Goal: Use online tool/utility: Utilize a website feature to perform a specific function

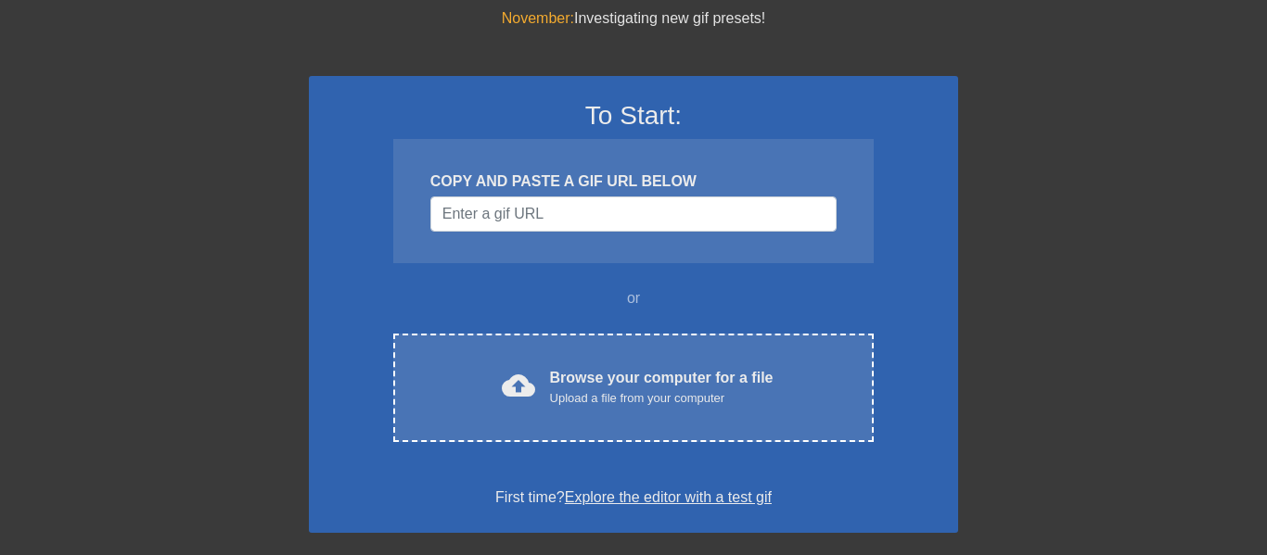
scroll to position [68, 0]
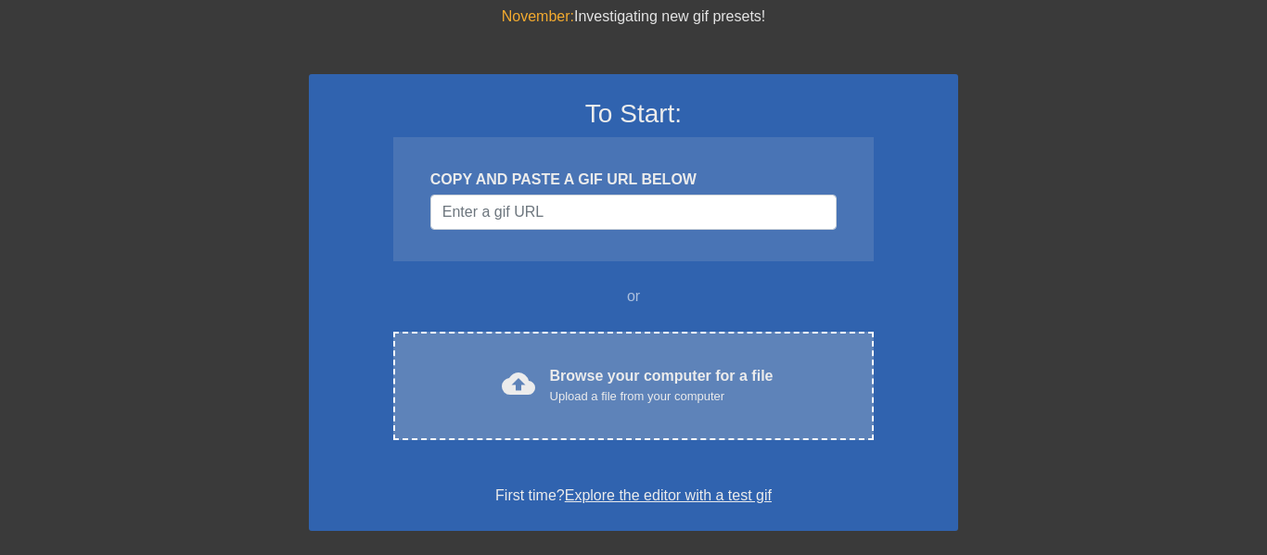
click at [602, 351] on div "cloud_upload Browse your computer for a file Upload a file from your computer C…" at bounding box center [633, 386] width 480 height 108
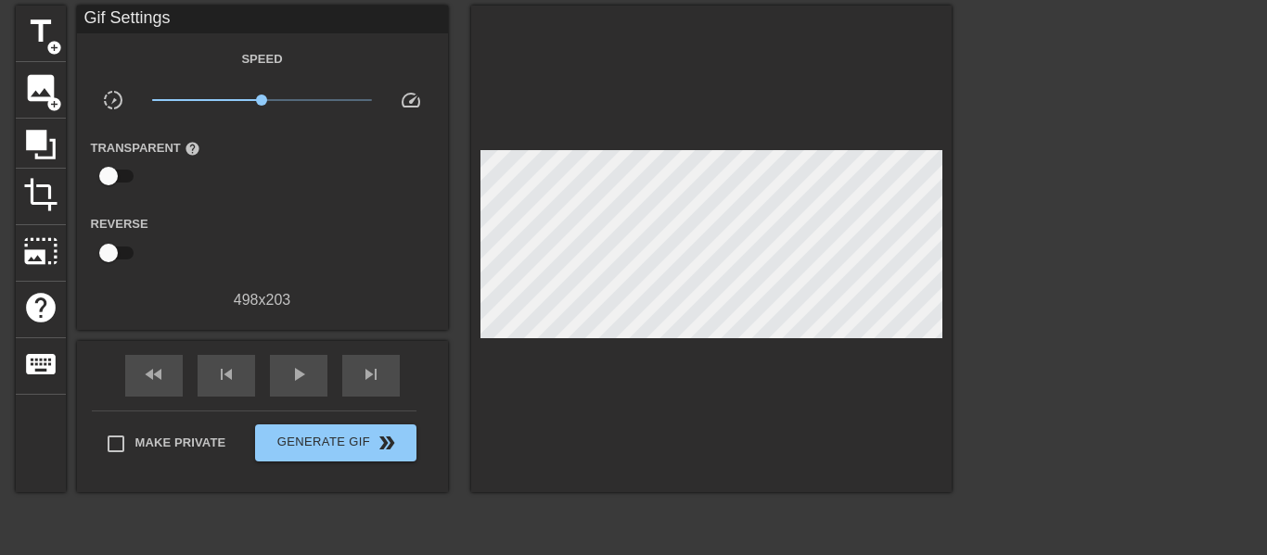
scroll to position [0, 14]
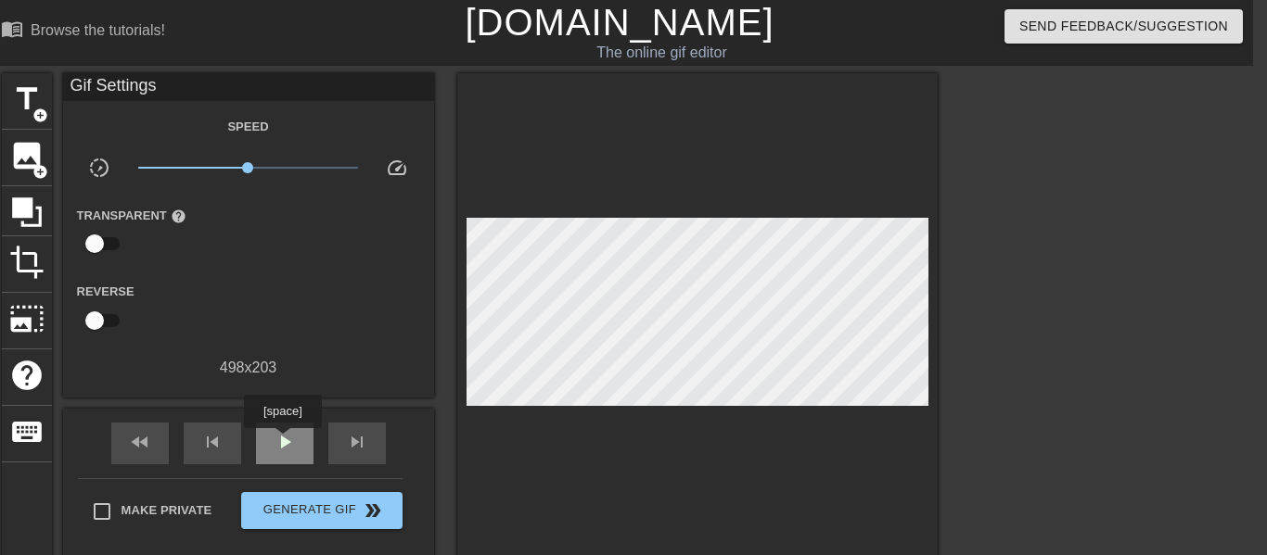
click at [283, 441] on span "play_arrow" at bounding box center [285, 442] width 22 height 22
click at [283, 441] on span "pause" at bounding box center [285, 442] width 22 height 22
click at [45, 171] on span "add_circle" at bounding box center [40, 172] width 16 height 16
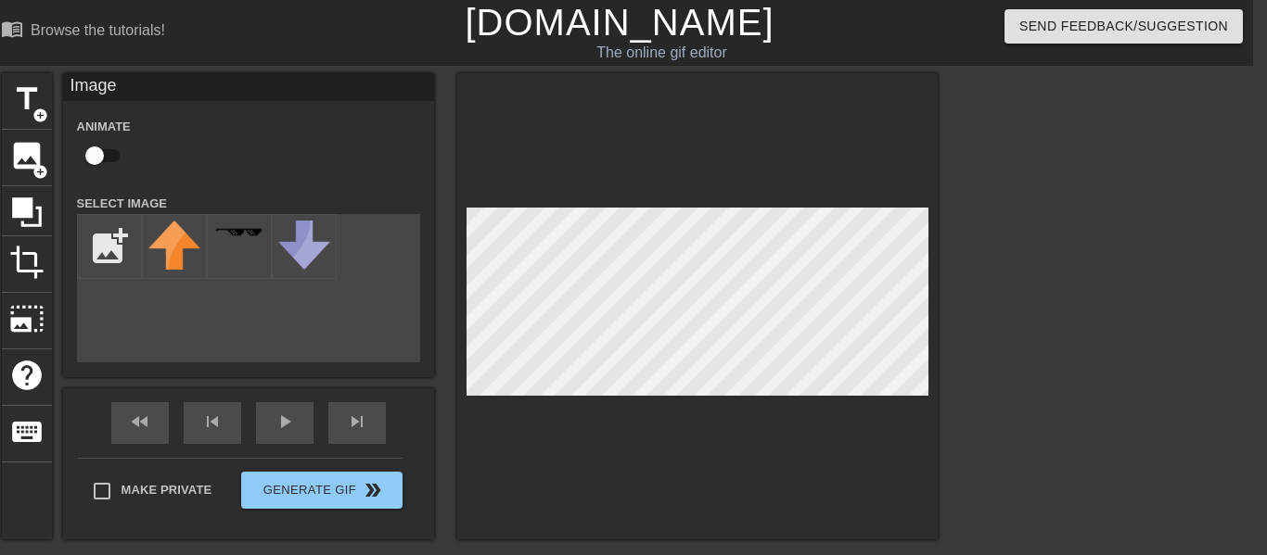
click at [359, 261] on div "add_photo_alternate" at bounding box center [248, 288] width 343 height 148
click at [82, 249] on input "file" at bounding box center [109, 246] width 63 height 63
type input "C:\fakepath\istockphoto-594064356-612x612-removebg-preview.png"
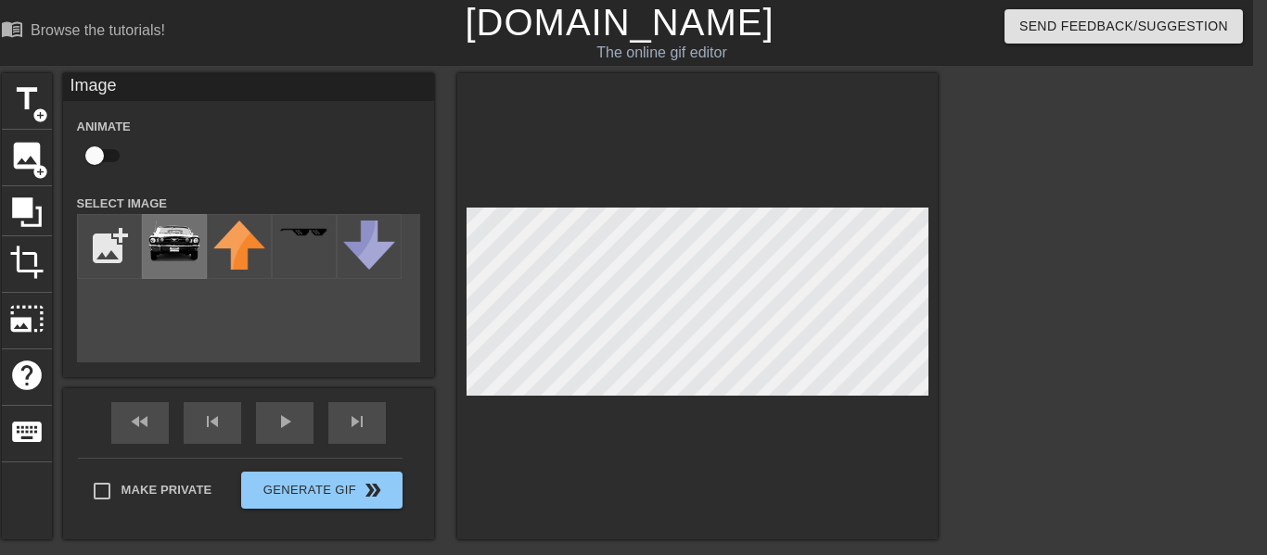
click at [201, 262] on div at bounding box center [174, 246] width 65 height 65
click at [10, 117] on div "title add_circle" at bounding box center [27, 101] width 50 height 57
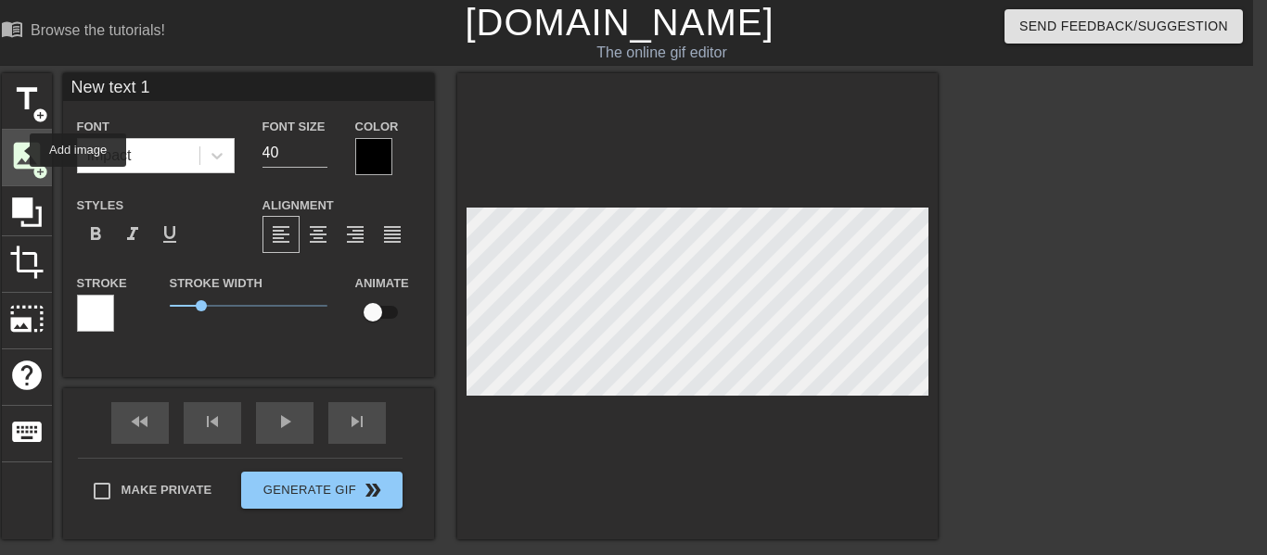
click at [18, 150] on span "image" at bounding box center [26, 155] width 35 height 35
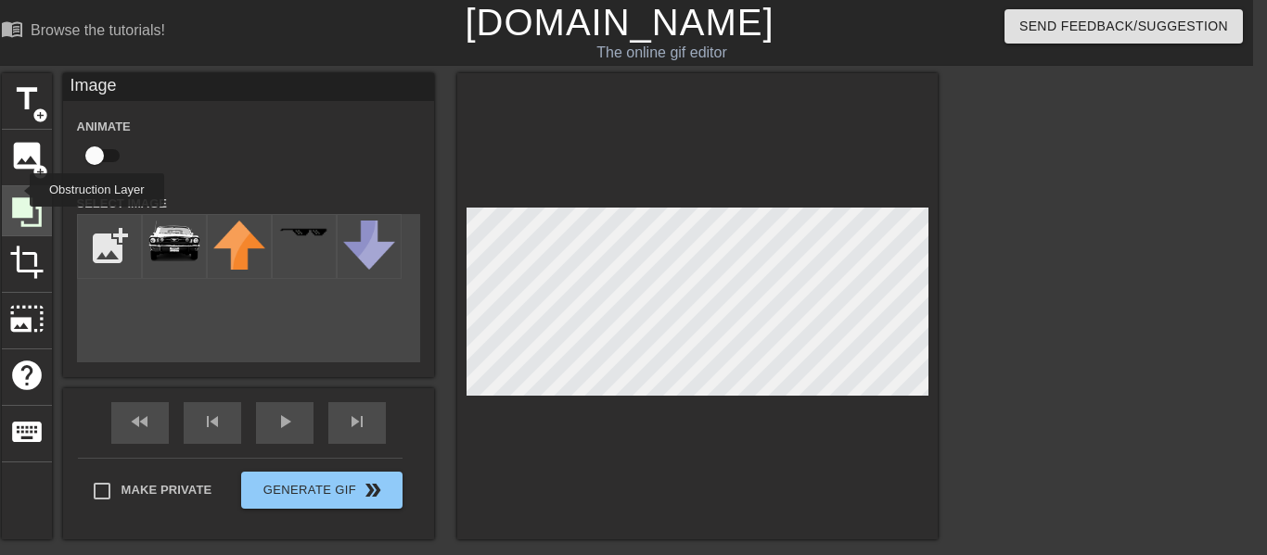
click at [18, 190] on div at bounding box center [27, 211] width 50 height 50
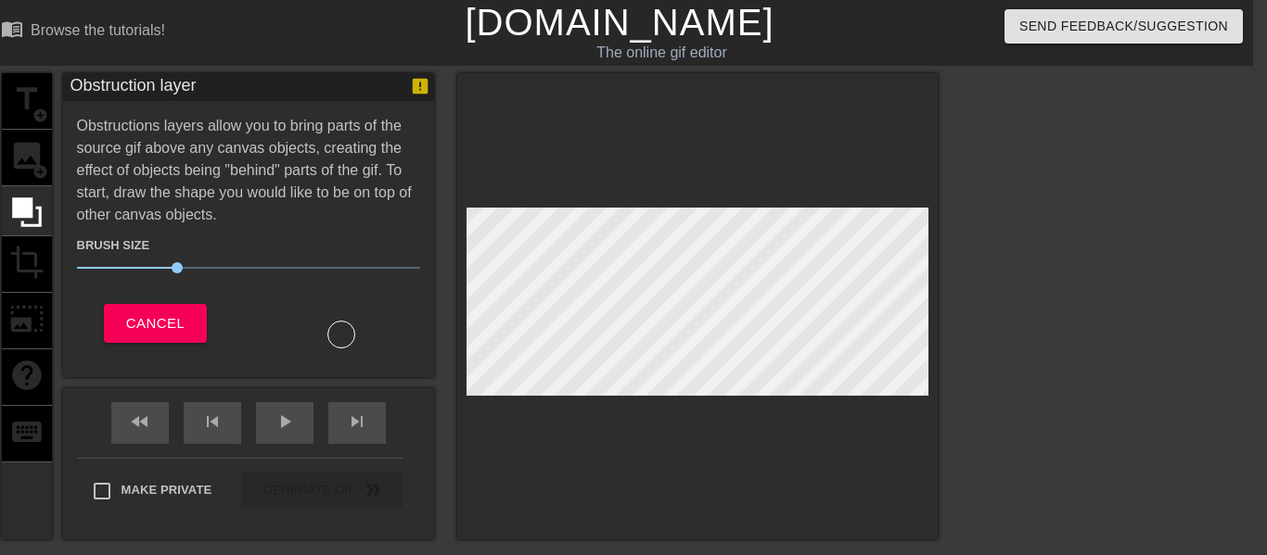
click at [22, 261] on div "title add_circle image add_circle crop photo_size_select_large help keyboard" at bounding box center [27, 306] width 50 height 466
click at [125, 317] on button "Cancel" at bounding box center [155, 323] width 103 height 39
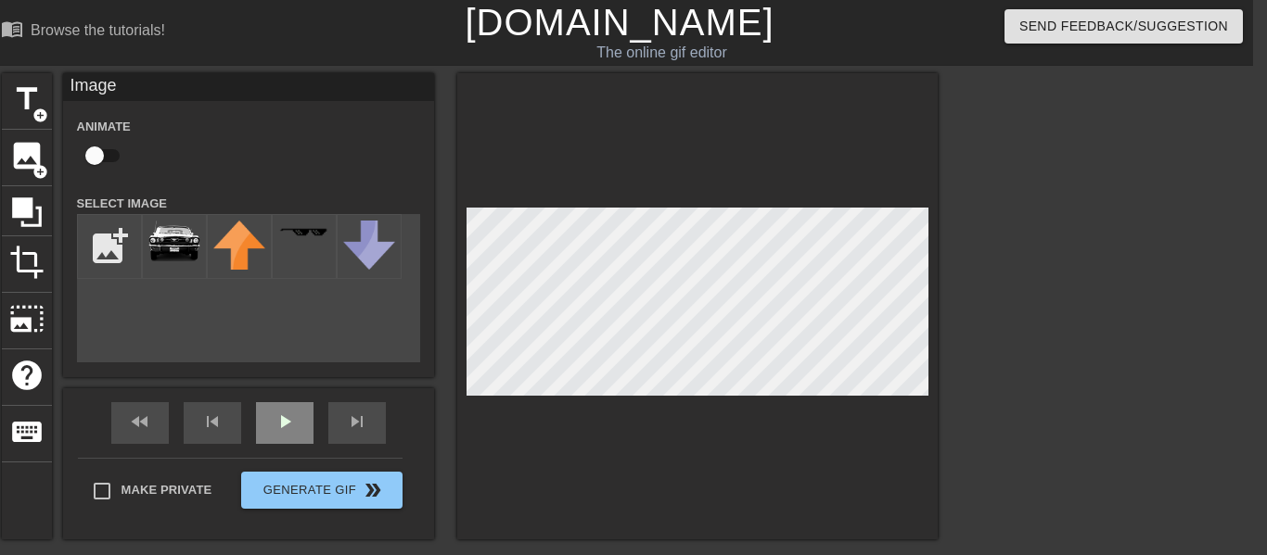
click at [312, 416] on div "fast_rewind skip_previous play_arrow skip_next" at bounding box center [248, 424] width 302 height 70
click at [274, 418] on div "fast_rewind skip_previous play_arrow skip_next" at bounding box center [248, 424] width 302 height 70
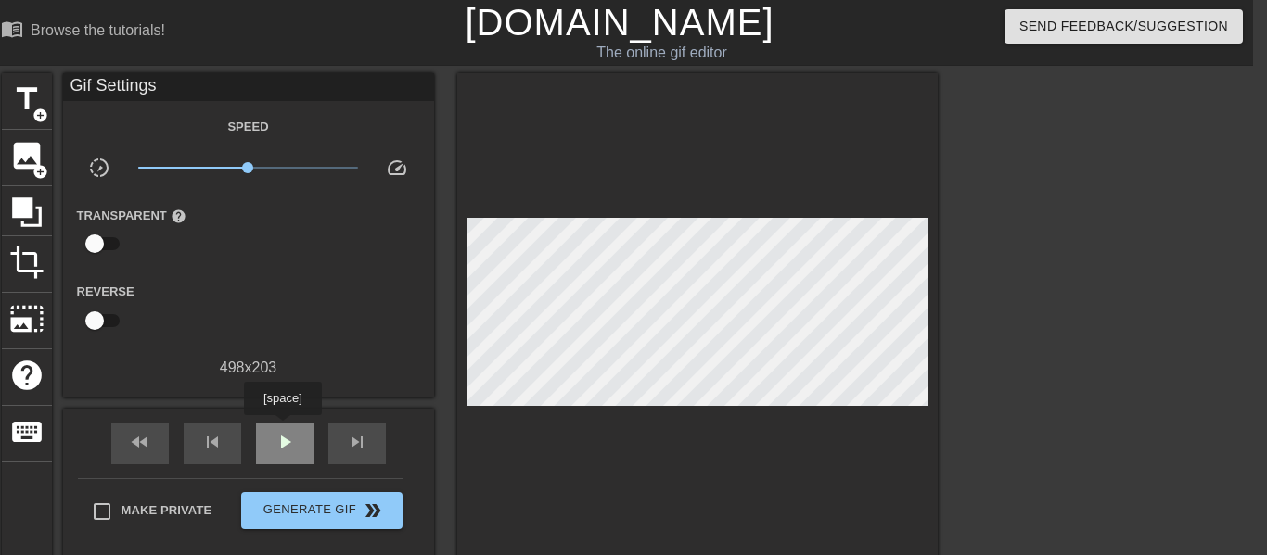
click at [283, 431] on span "play_arrow" at bounding box center [285, 442] width 22 height 22
click at [282, 431] on span "pause" at bounding box center [285, 442] width 22 height 22
click at [282, 431] on span "play_arrow" at bounding box center [285, 442] width 22 height 22
drag, startPoint x: 244, startPoint y: 160, endPoint x: 342, endPoint y: 181, distance: 100.4
click at [342, 181] on div "x7.24" at bounding box center [248, 171] width 248 height 29
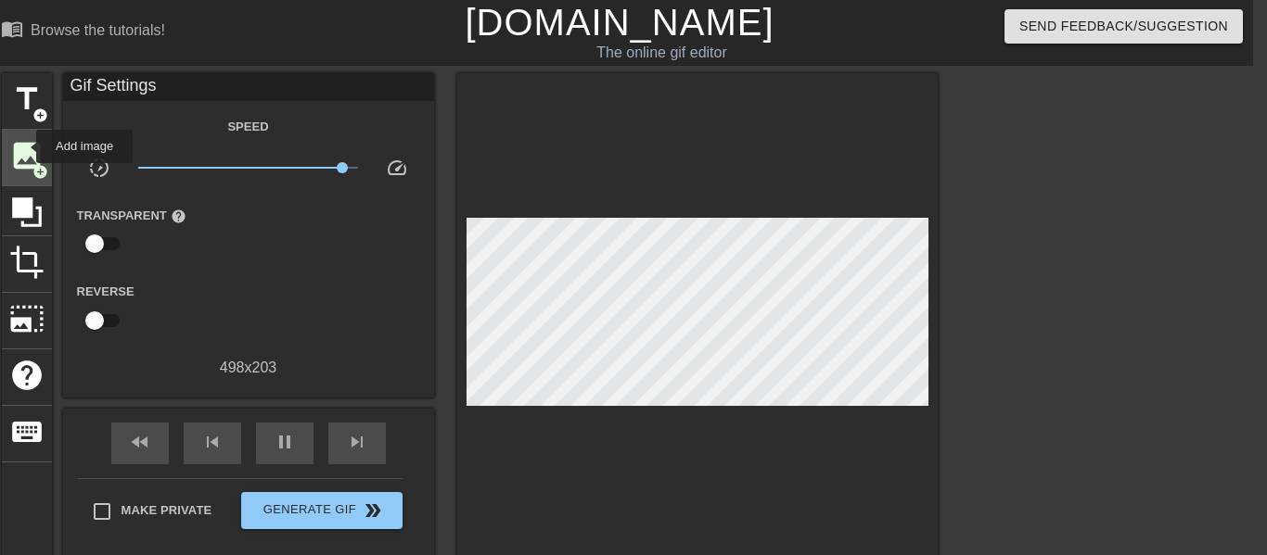
click at [25, 149] on span "image" at bounding box center [26, 155] width 35 height 35
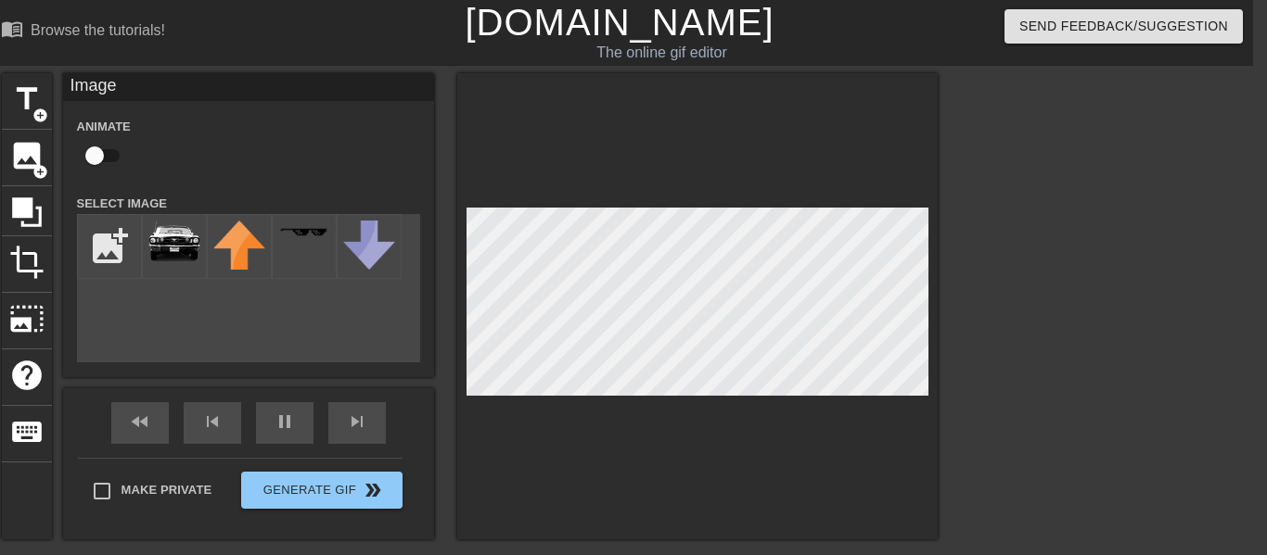
click at [109, 158] on input "checkbox" at bounding box center [95, 155] width 106 height 35
click at [109, 158] on input "checkbox" at bounding box center [112, 155] width 106 height 35
checkbox input "false"
click at [19, 273] on span "crop" at bounding box center [26, 262] width 35 height 35
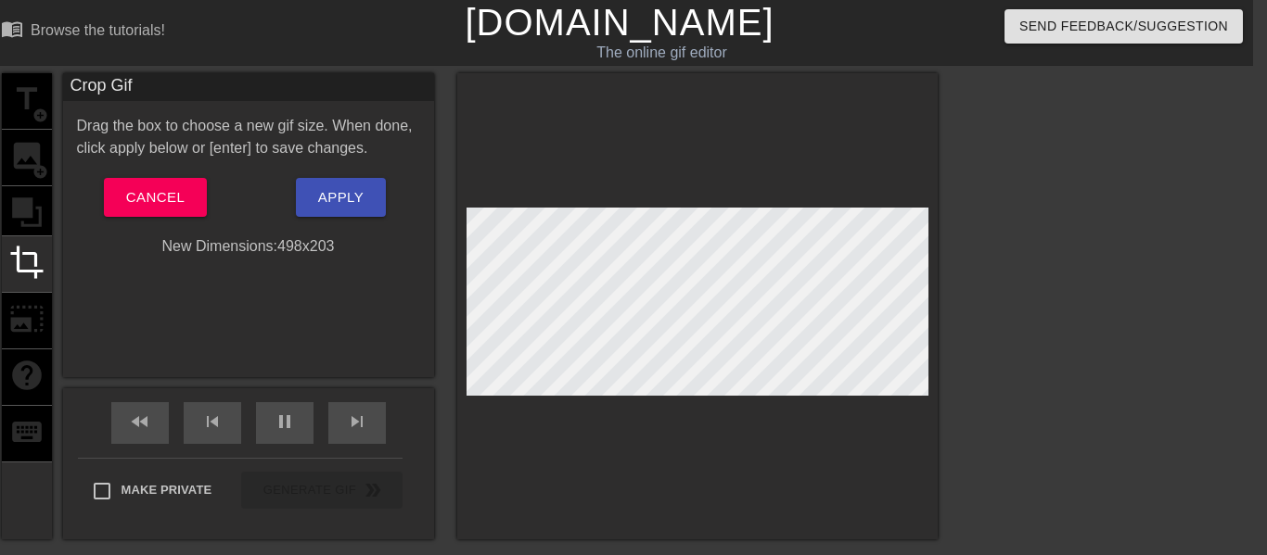
click at [28, 213] on div "title add_circle image add_circle crop photo_size_select_large help keyboard" at bounding box center [27, 306] width 50 height 466
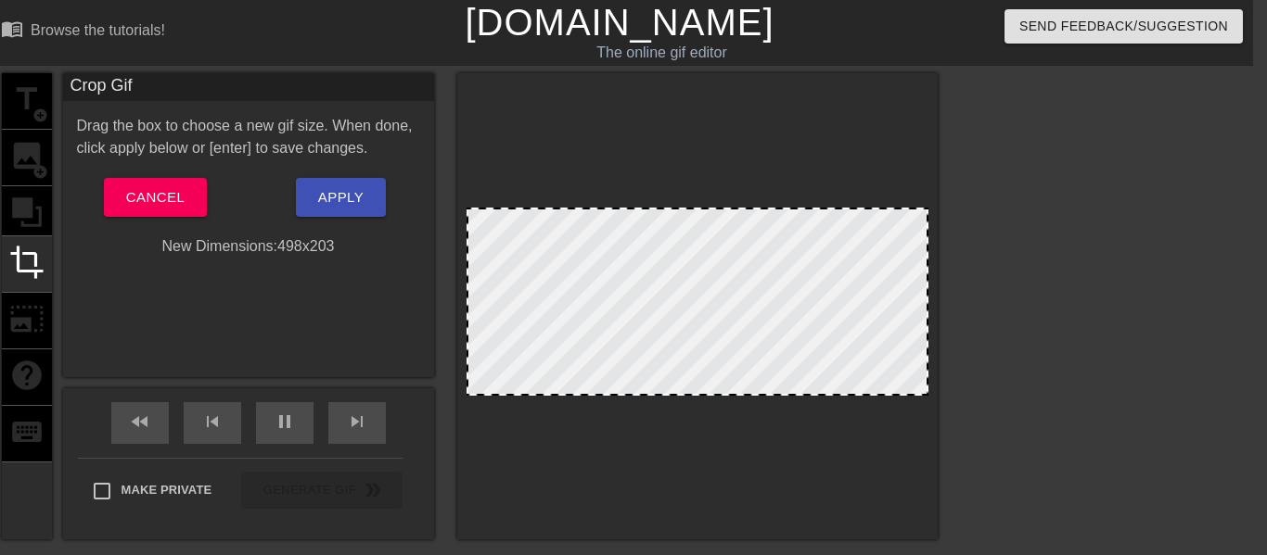
click at [23, 179] on div "title add_circle image add_circle crop photo_size_select_large help keyboard" at bounding box center [27, 306] width 50 height 466
click at [172, 227] on div "Drag the box to choose a new gif size. When done, click apply below or [enter] …" at bounding box center [248, 186] width 343 height 143
click at [142, 200] on span "Cancel" at bounding box center [155, 197] width 58 height 24
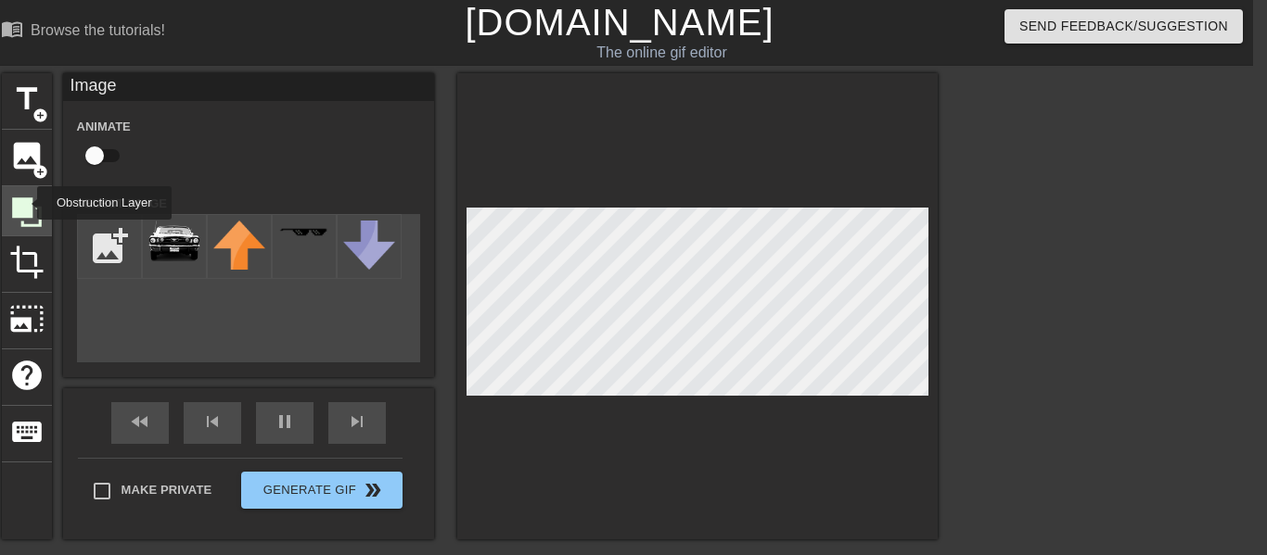
click at [25, 203] on icon at bounding box center [27, 213] width 30 height 30
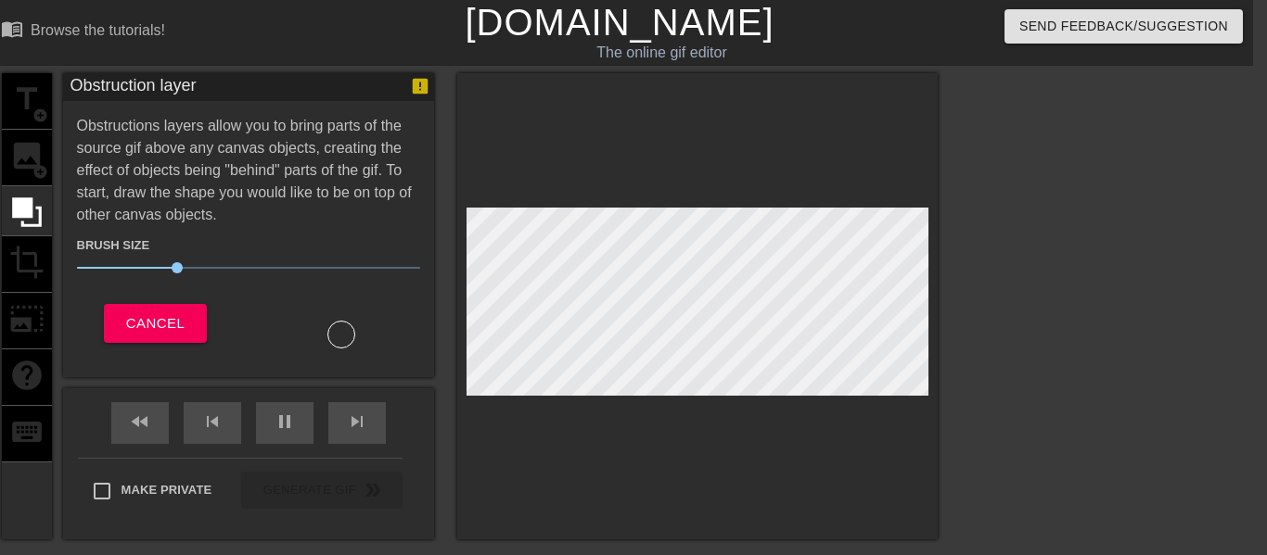
click at [47, 172] on div "title add_circle image add_circle crop photo_size_select_large help keyboard" at bounding box center [27, 306] width 50 height 466
drag, startPoint x: 175, startPoint y: 274, endPoint x: 68, endPoint y: 221, distance: 120.3
click at [77, 257] on span "1" at bounding box center [248, 268] width 343 height 22
click at [30, 174] on div "title add_circle image add_circle crop photo_size_select_large help keyboard" at bounding box center [27, 306] width 50 height 466
click at [142, 312] on span "Cancel" at bounding box center [155, 324] width 58 height 24
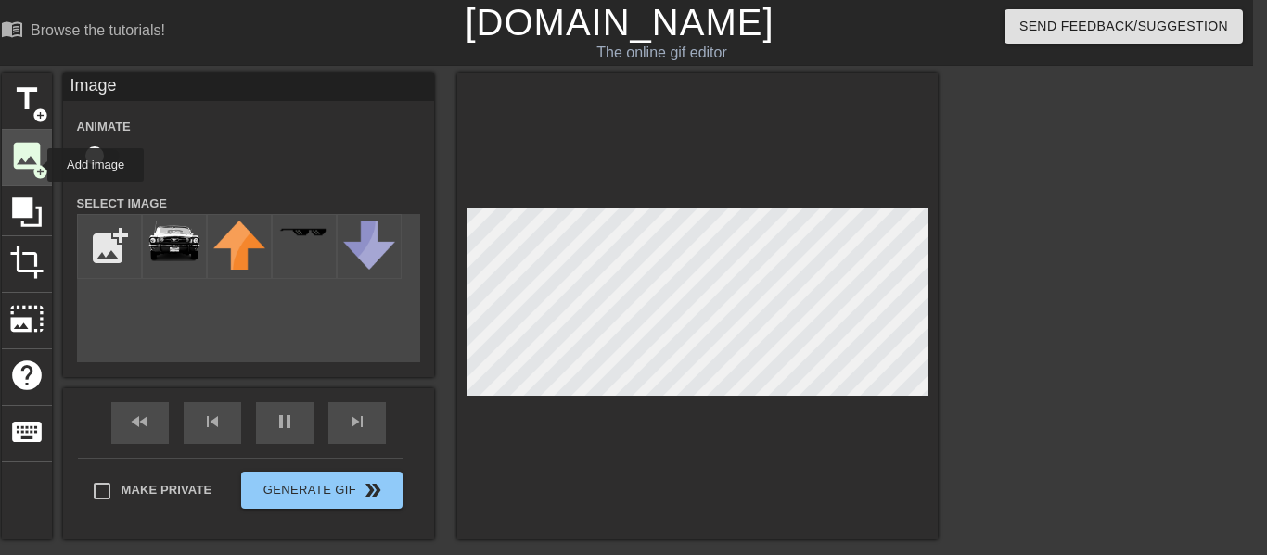
click at [35, 166] on span "add_circle" at bounding box center [40, 172] width 16 height 16
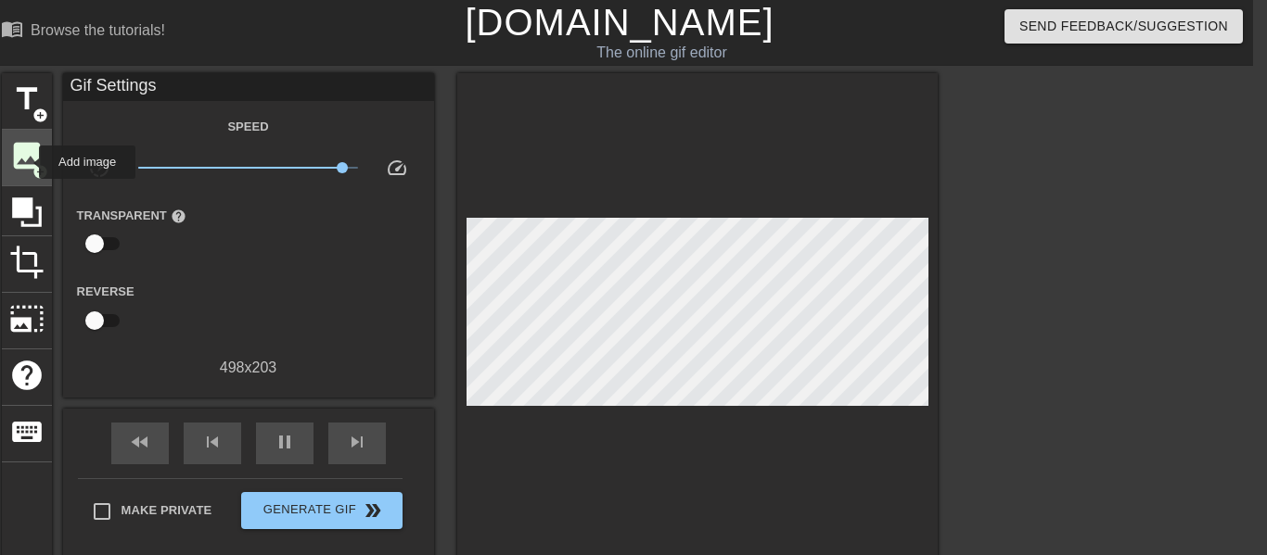
click at [26, 160] on span "image" at bounding box center [26, 155] width 35 height 35
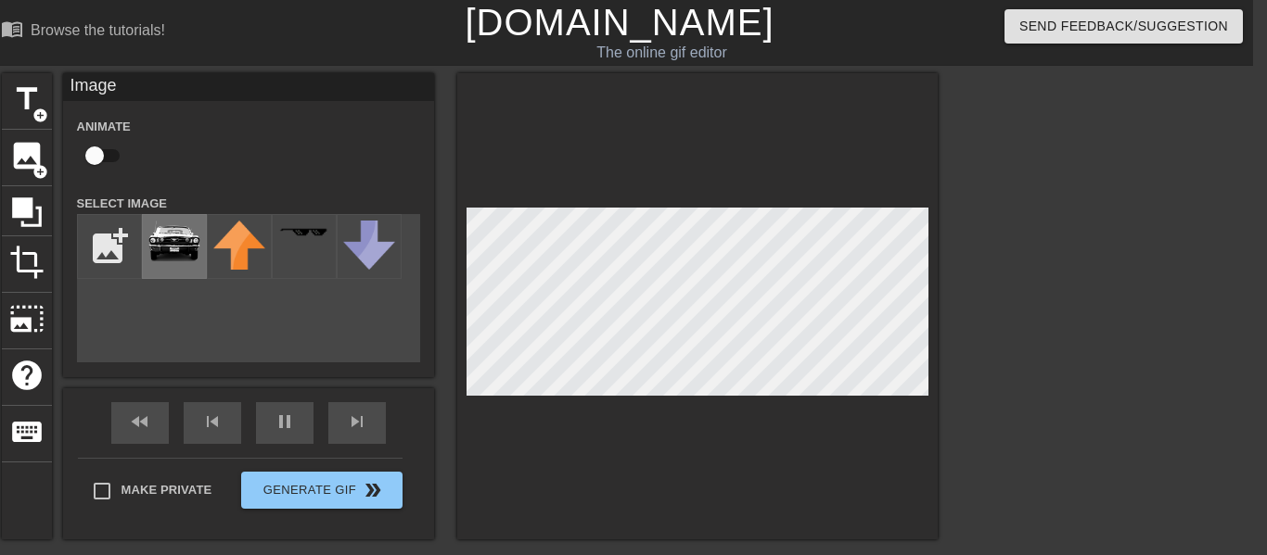
click at [159, 232] on img at bounding box center [174, 241] width 52 height 41
click at [288, 414] on div "fast_rewind skip_previous pause skip_next" at bounding box center [248, 424] width 302 height 70
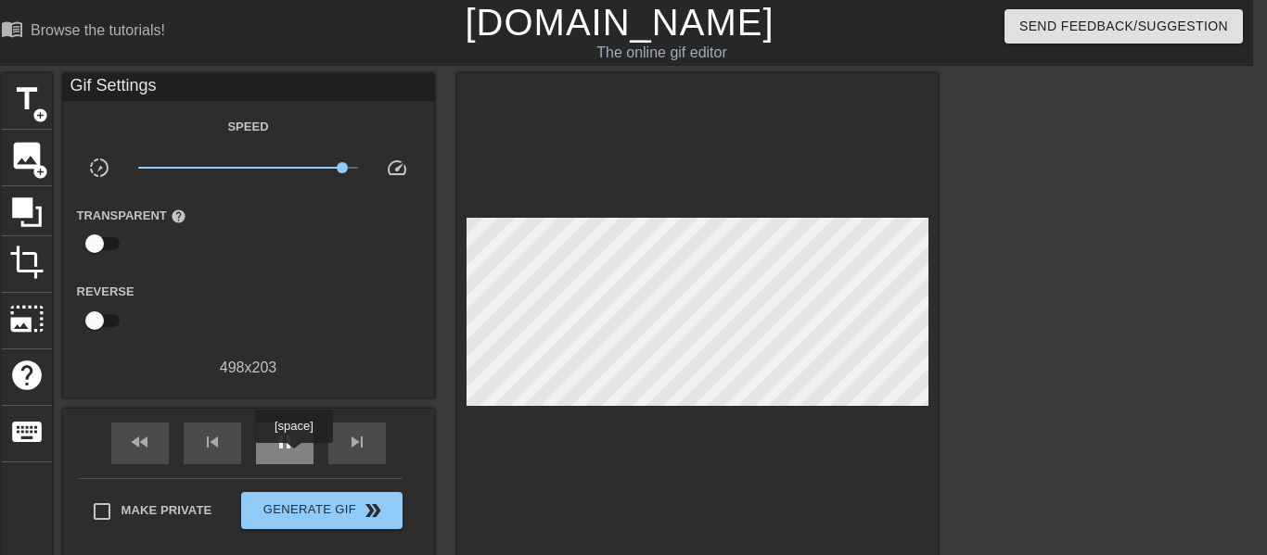
click at [294, 456] on div "pause" at bounding box center [284, 444] width 57 height 42
click at [11, 171] on span "image" at bounding box center [26, 155] width 35 height 35
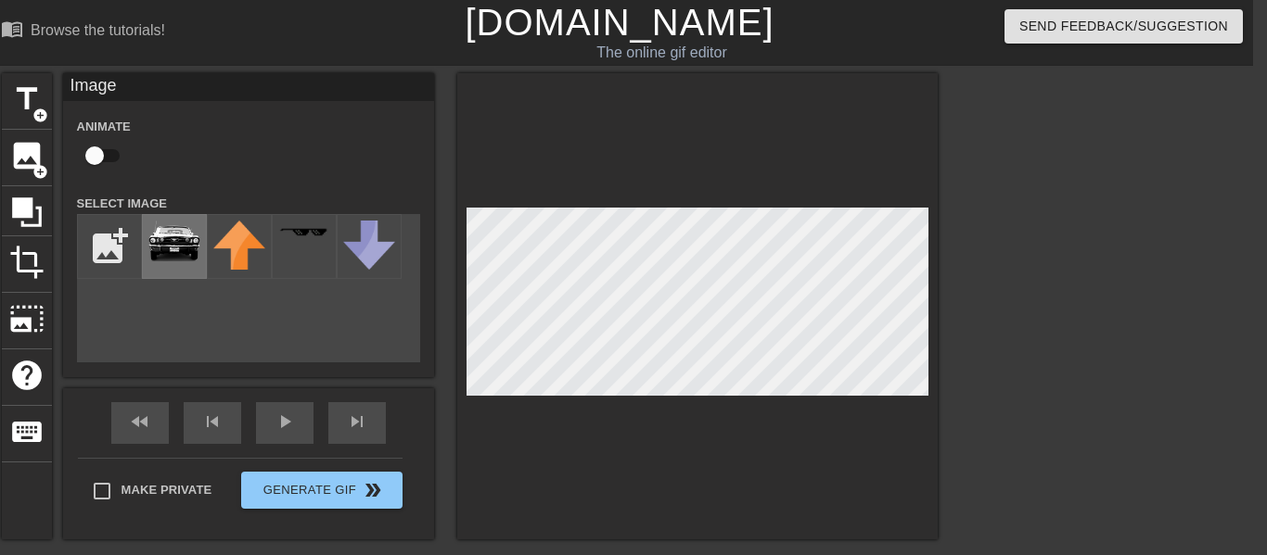
click at [190, 256] on img at bounding box center [174, 241] width 52 height 41
click at [22, 228] on icon at bounding box center [26, 212] width 35 height 35
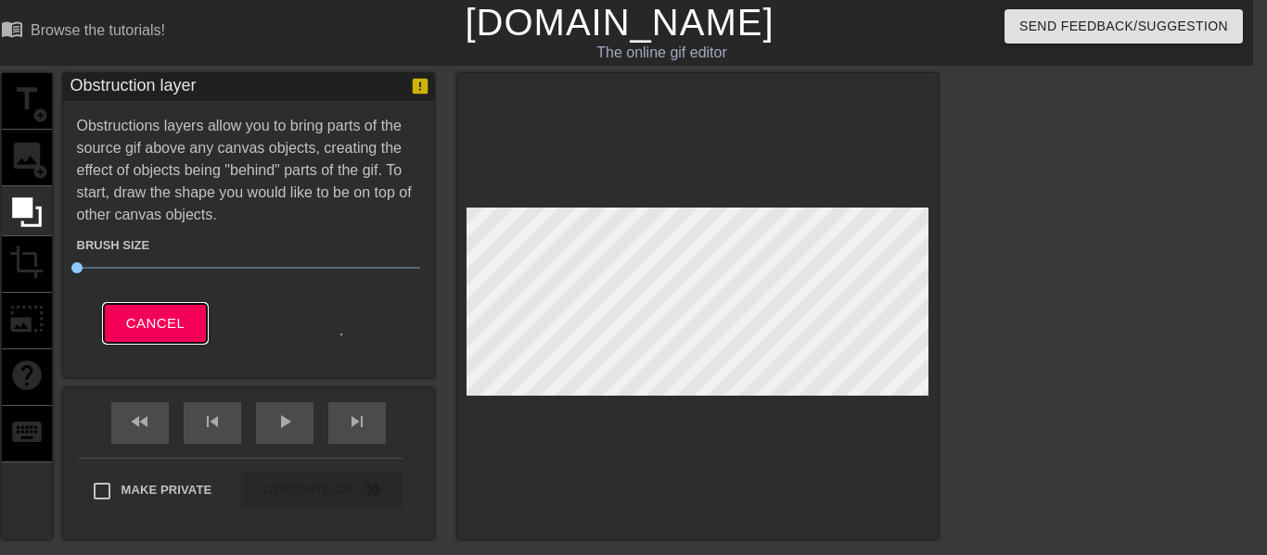
click at [161, 335] on span "Cancel" at bounding box center [155, 324] width 58 height 24
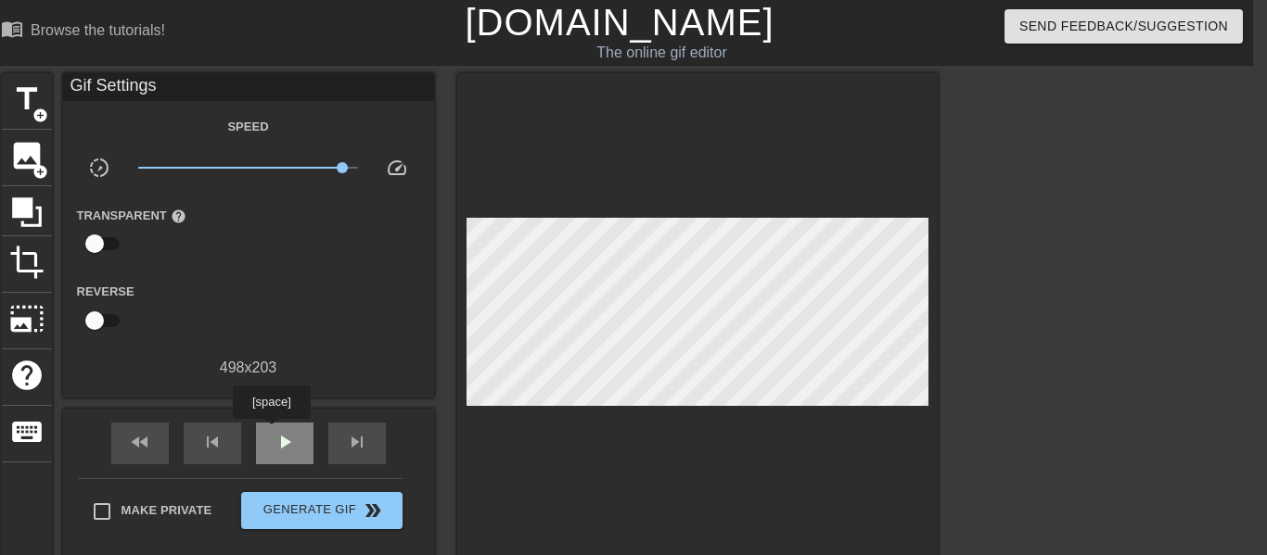
click at [274, 432] on span "play_arrow" at bounding box center [285, 442] width 22 height 22
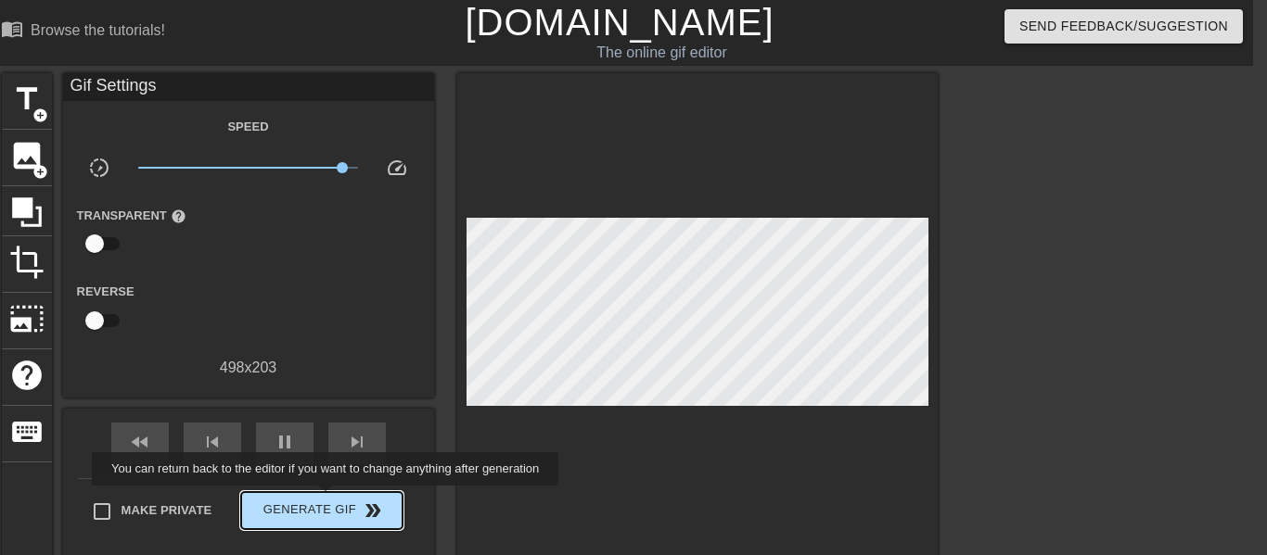
click at [325, 500] on span "Generate Gif double_arrow" at bounding box center [322, 511] width 146 height 22
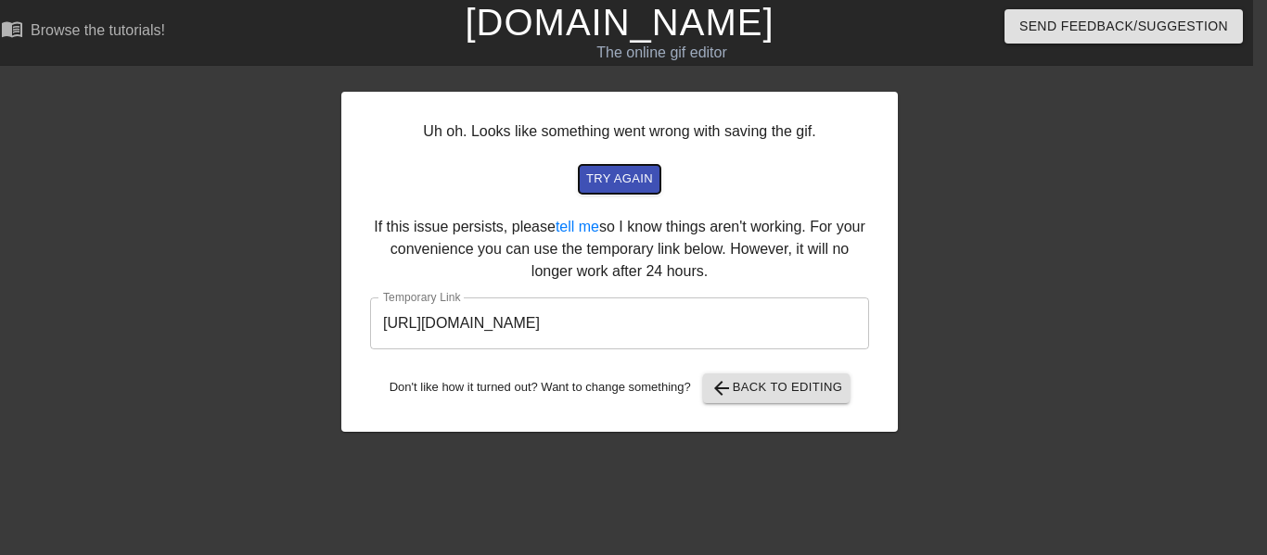
click at [617, 174] on span "try again" at bounding box center [619, 179] width 67 height 21
